Goal: Task Accomplishment & Management: Use online tool/utility

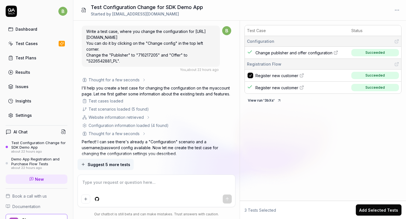
scroll to position [570, 0]
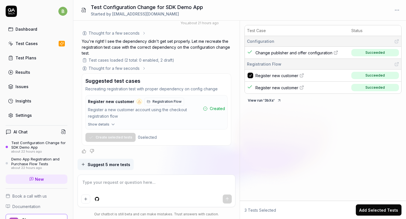
click at [275, 73] on span "Register new customer" at bounding box center [276, 76] width 43 height 6
type textarea "*"
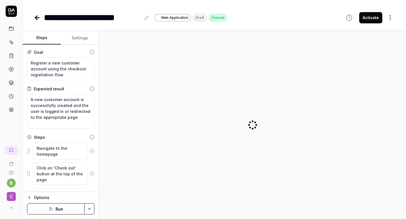
type textarea "*"
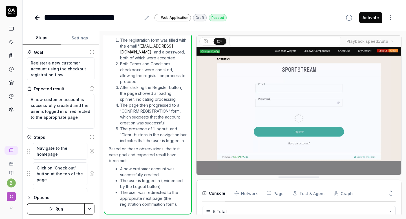
scroll to position [20, 0]
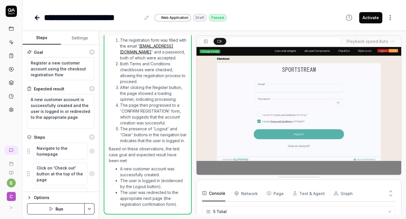
click at [241, 124] on video at bounding box center [298, 111] width 205 height 128
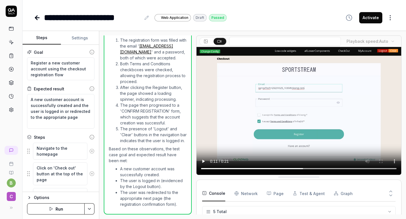
type textarea "*"
